Goal: Entertainment & Leisure: Browse casually

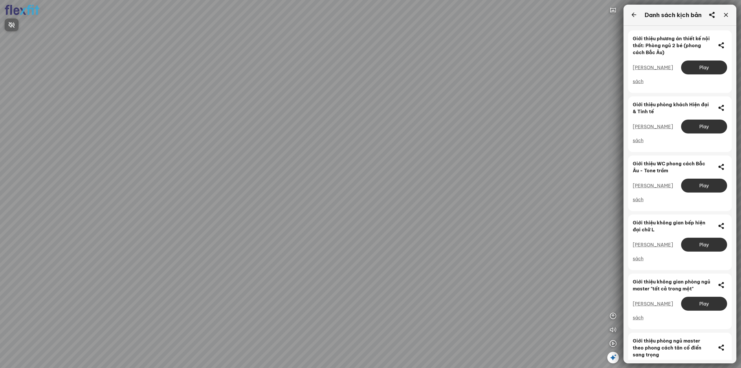
click at [614, 315] on div at bounding box center [370, 184] width 741 height 368
click at [613, 316] on icon "button" at bounding box center [613, 315] width 7 height 7
click at [612, 313] on icon "button" at bounding box center [613, 315] width 7 height 7
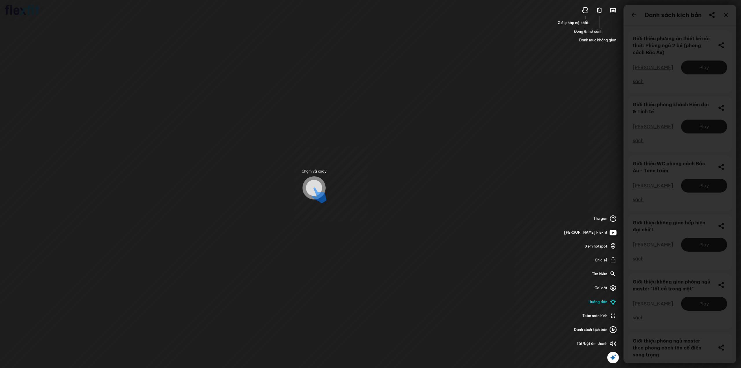
drag, startPoint x: 612, startPoint y: 231, endPoint x: 609, endPoint y: 234, distance: 4.6
click at [612, 231] on img at bounding box center [613, 232] width 7 height 7
click at [609, 234] on div at bounding box center [613, 233] width 12 height 12
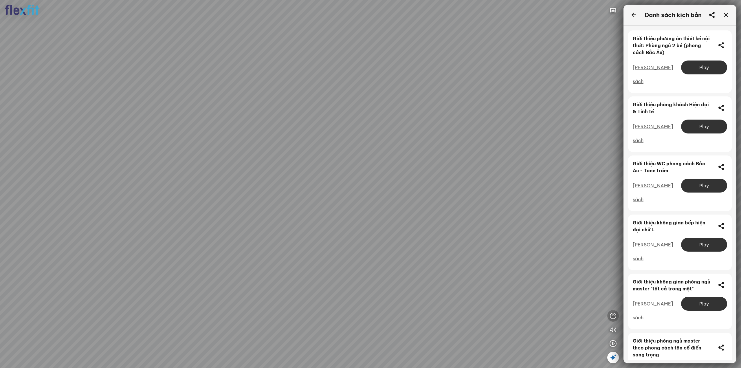
click at [612, 315] on icon "button" at bounding box center [613, 315] width 7 height 7
click at [614, 234] on img "button" at bounding box center [613, 232] width 7 height 7
